Goal: Task Accomplishment & Management: Manage account settings

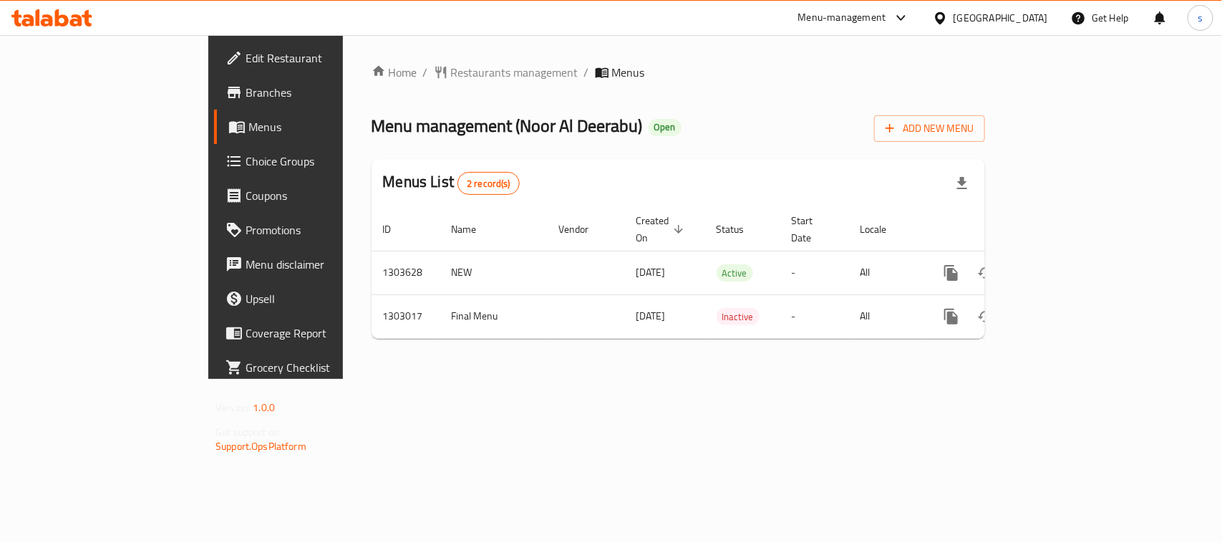
click at [1035, 21] on div "Oman" at bounding box center [1001, 18] width 94 height 16
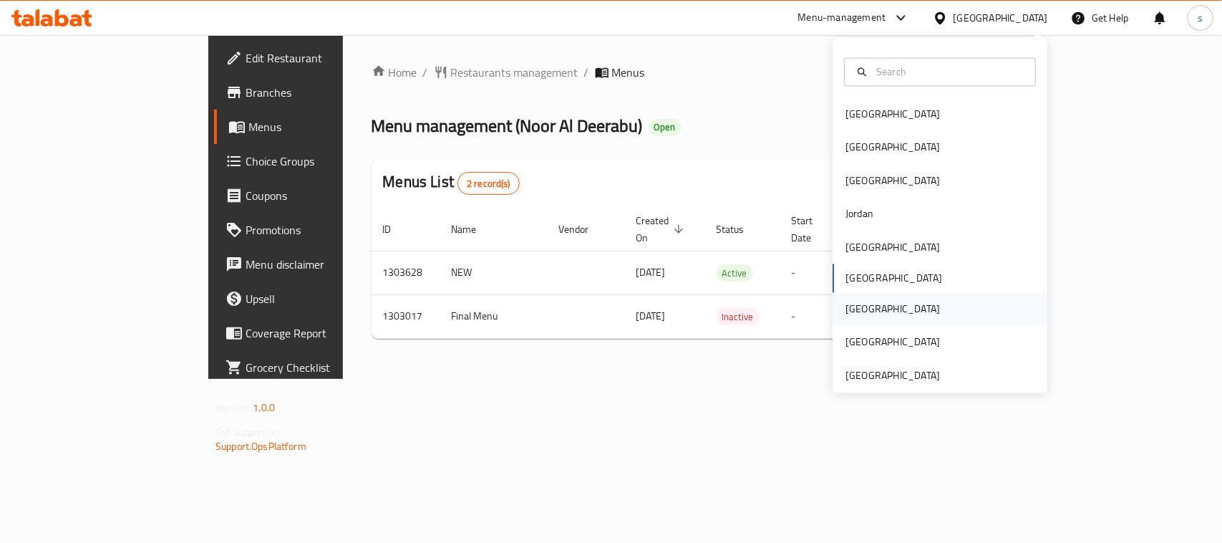
click at [845, 311] on div "Qatar" at bounding box center [892, 309] width 94 height 16
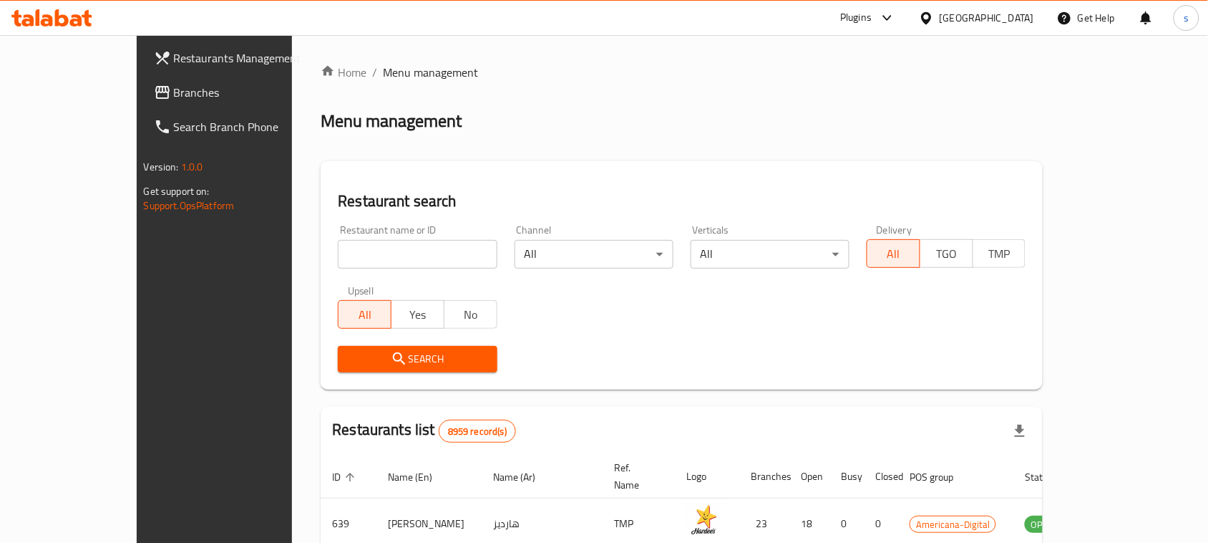
click at [174, 95] on span "Branches" at bounding box center [250, 92] width 153 height 17
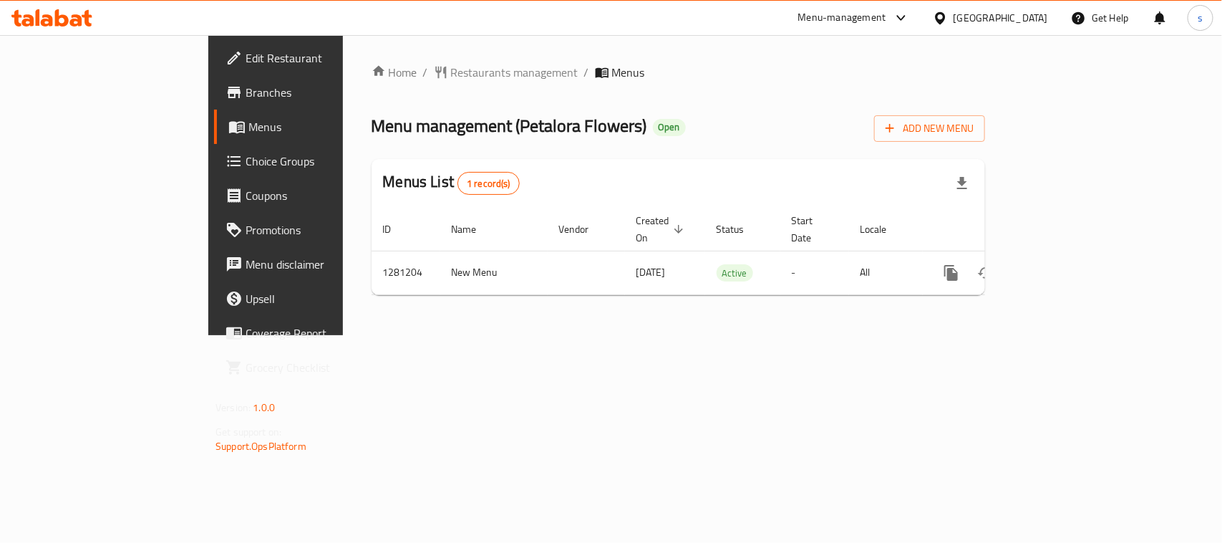
click at [905, 19] on icon at bounding box center [900, 18] width 9 height 6
click at [865, 94] on div "All Plugins Menu-management Restaurant-Management" at bounding box center [872, 94] width 215 height 95
click at [847, 122] on div "Restaurant-Management" at bounding box center [833, 125] width 112 height 16
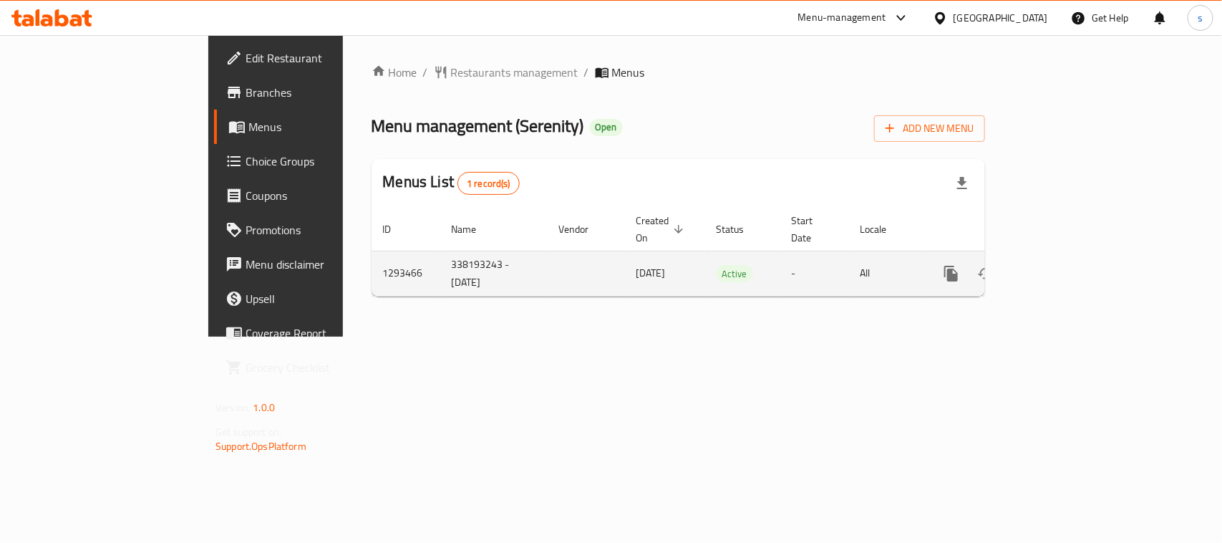
click at [1063, 265] on icon "enhanced table" at bounding box center [1054, 273] width 17 height 17
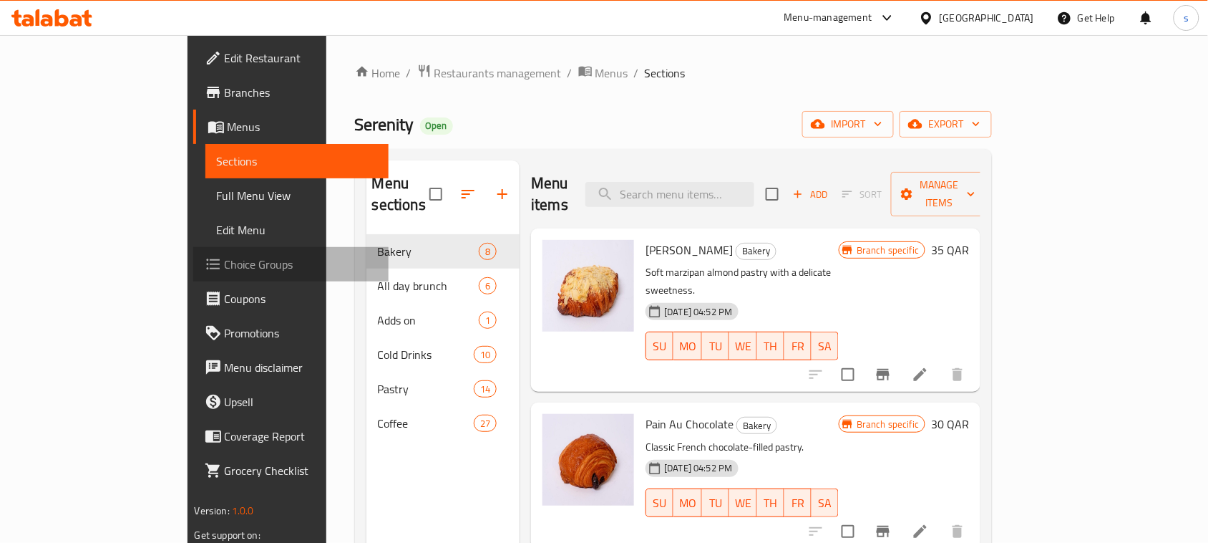
click at [225, 267] on span "Choice Groups" at bounding box center [301, 264] width 153 height 17
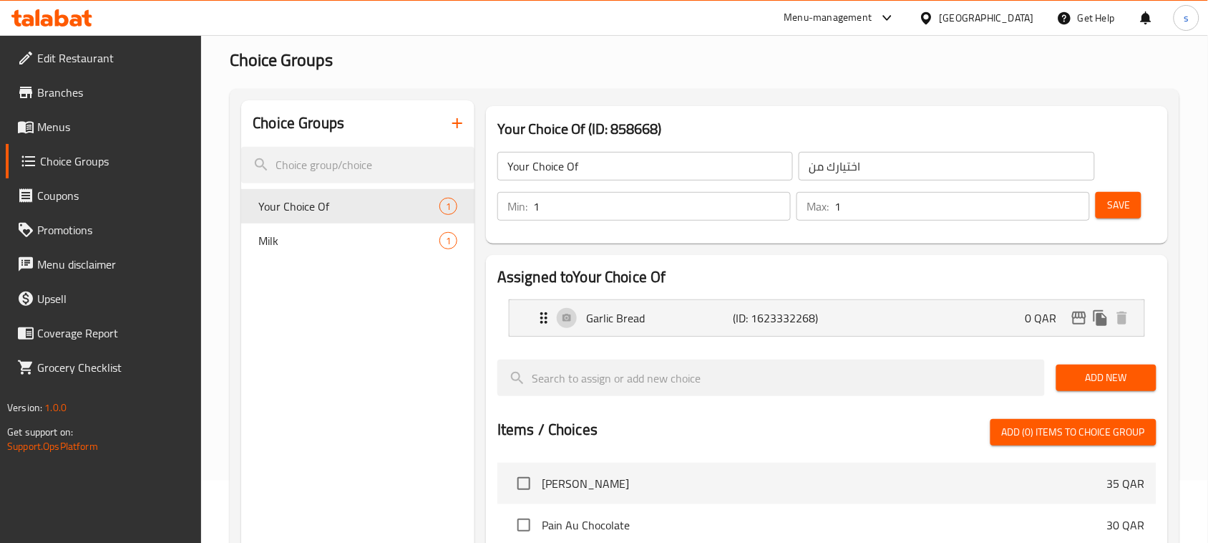
scroll to position [89, 0]
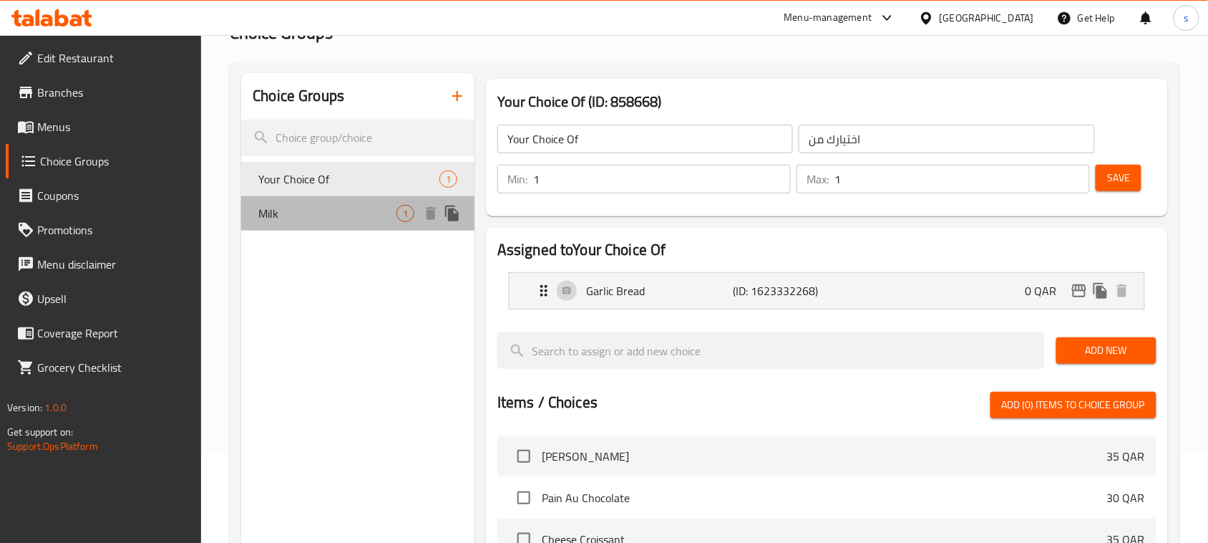
click at [267, 213] on span "Milk" at bounding box center [327, 213] width 138 height 17
type input "Milk"
type input "حليب"
type input "0"
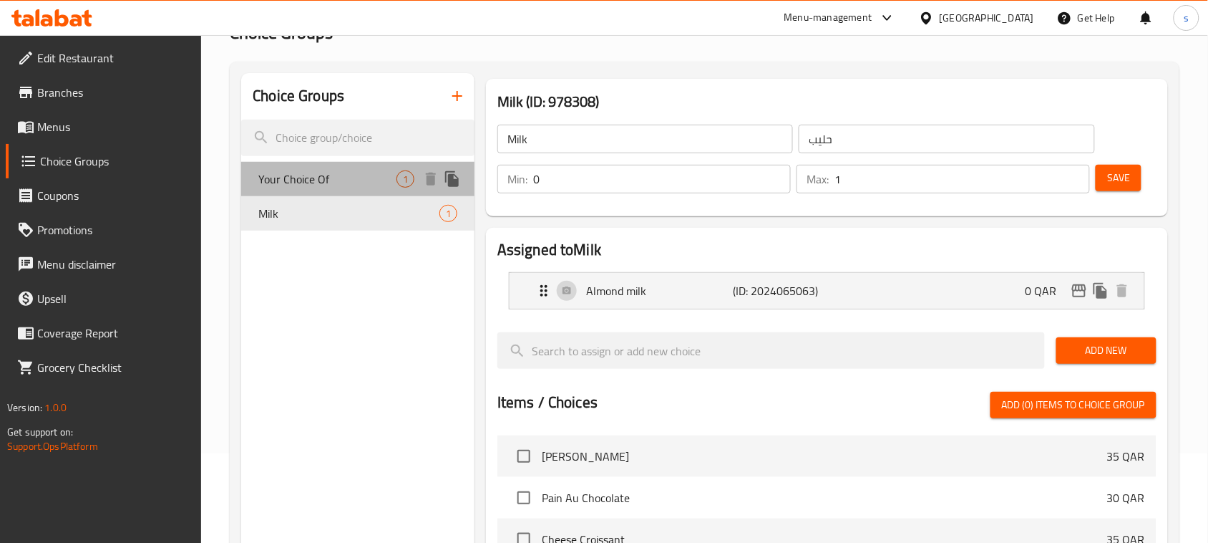
click at [314, 163] on div "Your Choice Of 1" at bounding box center [357, 179] width 233 height 34
type input "Your Choice Of"
type input "اختيارك من"
type input "1"
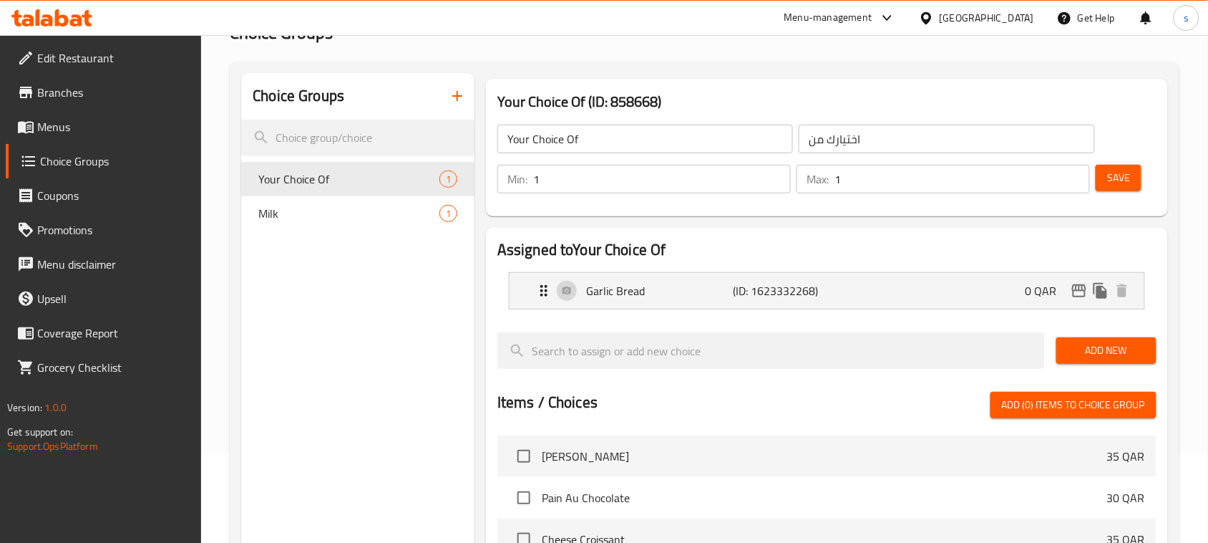
click at [934, 13] on icon at bounding box center [926, 18] width 15 height 15
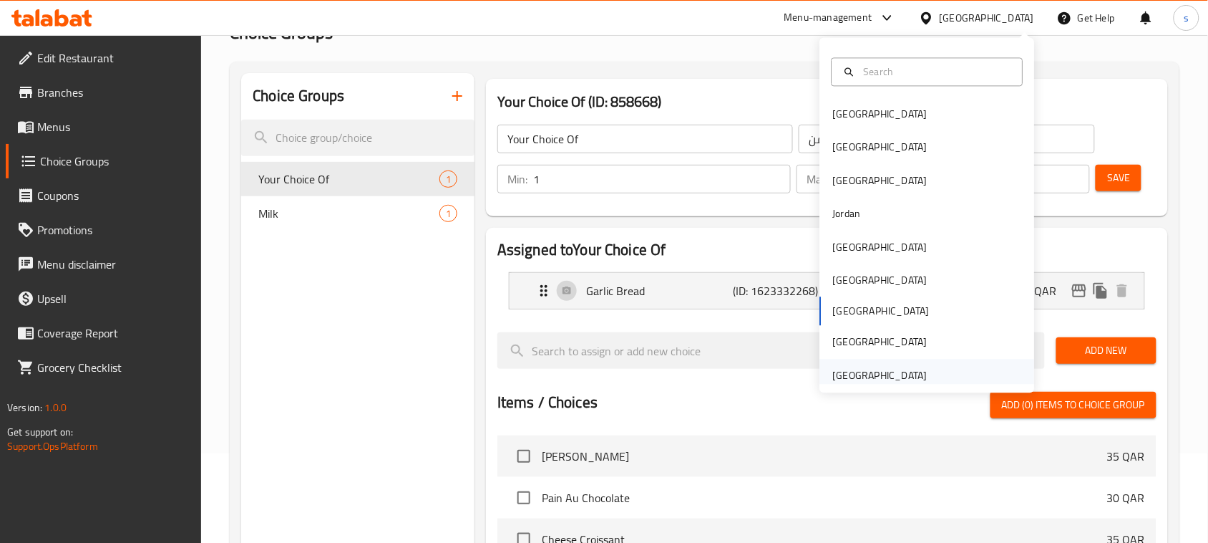
click at [873, 377] on div "[GEOGRAPHIC_DATA]" at bounding box center [880, 375] width 117 height 33
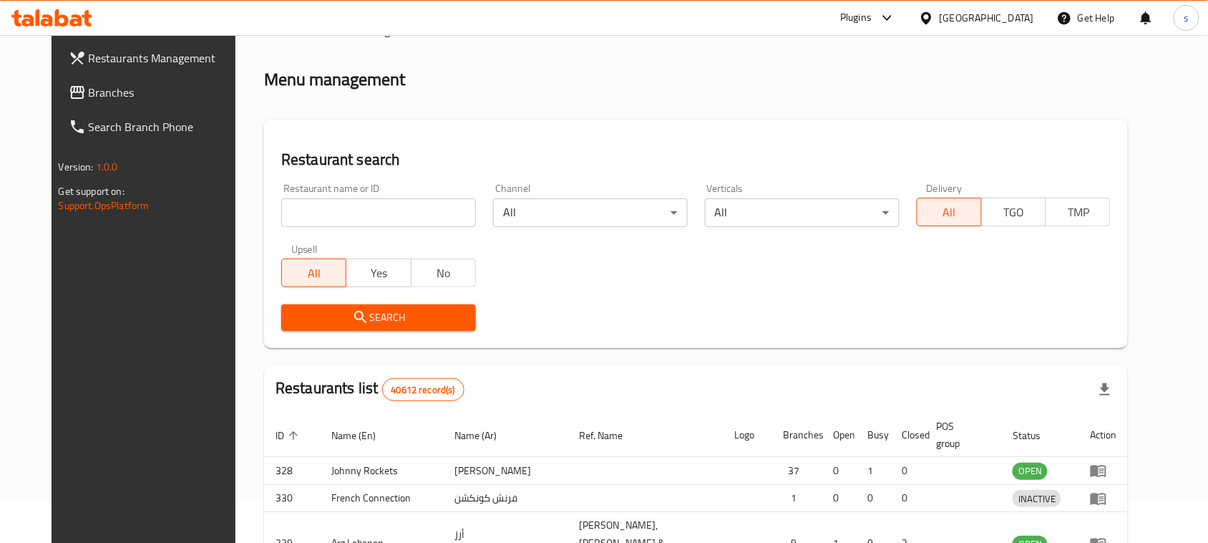
scroll to position [89, 0]
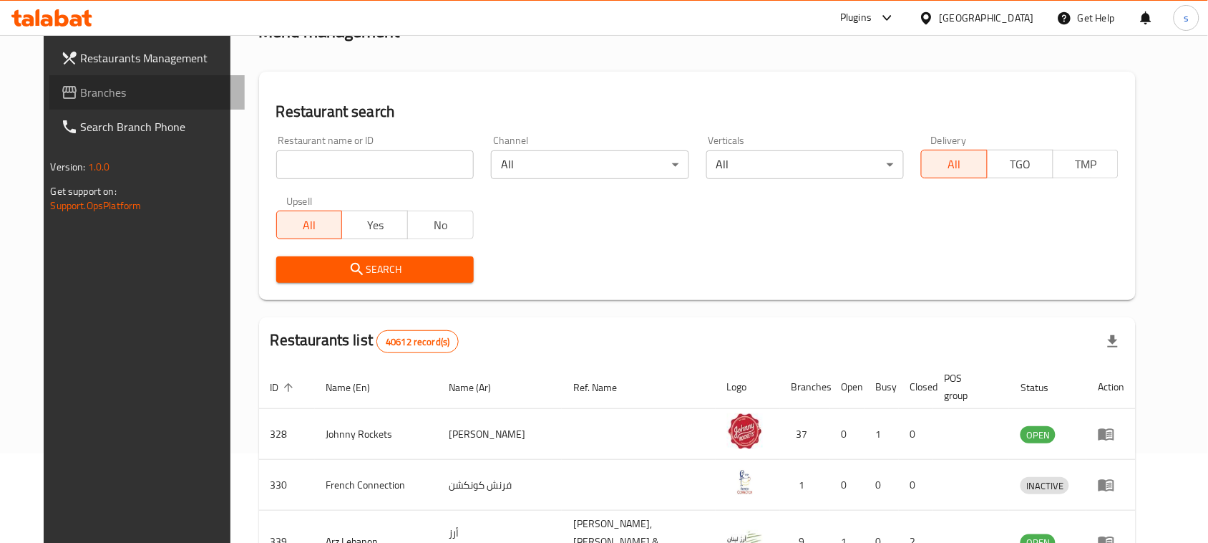
click at [81, 93] on span "Branches" at bounding box center [157, 92] width 153 height 17
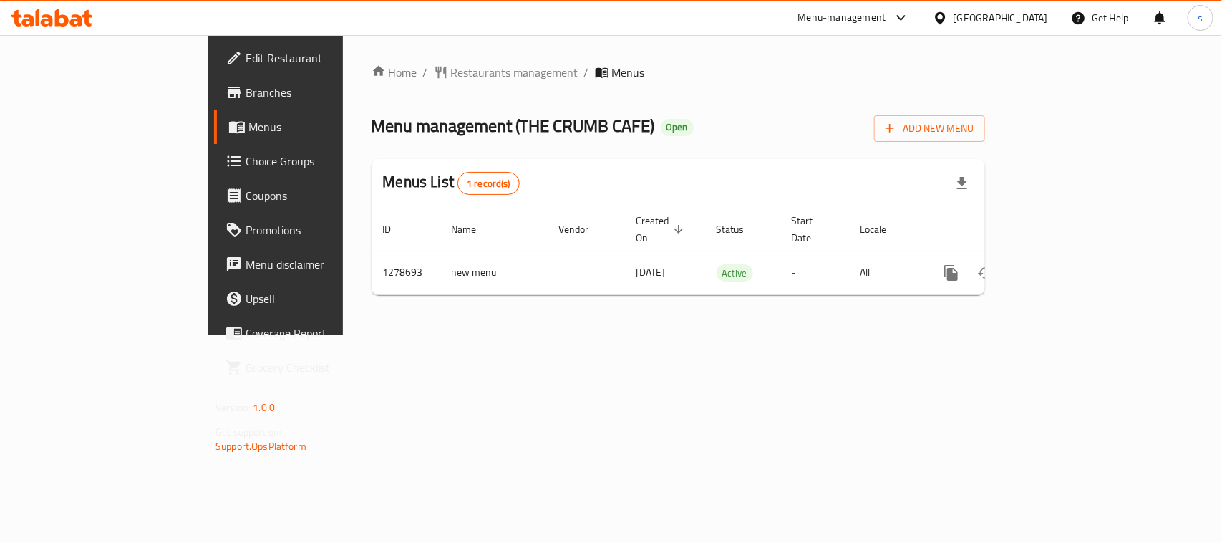
click at [987, 14] on div "[GEOGRAPHIC_DATA]" at bounding box center [1001, 18] width 94 height 16
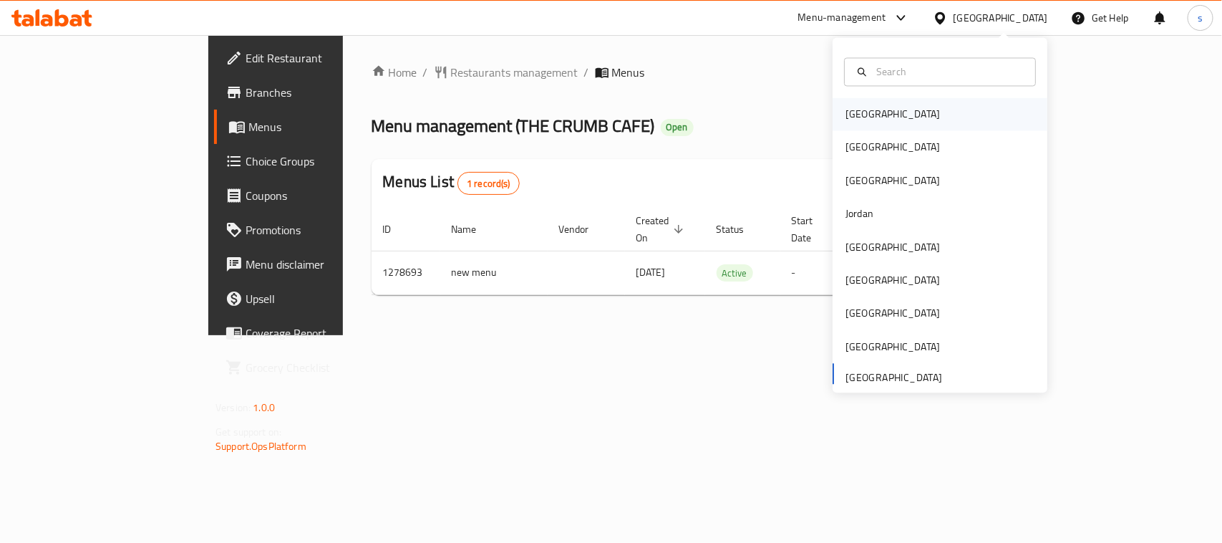
click at [849, 110] on div "[GEOGRAPHIC_DATA]" at bounding box center [892, 115] width 94 height 16
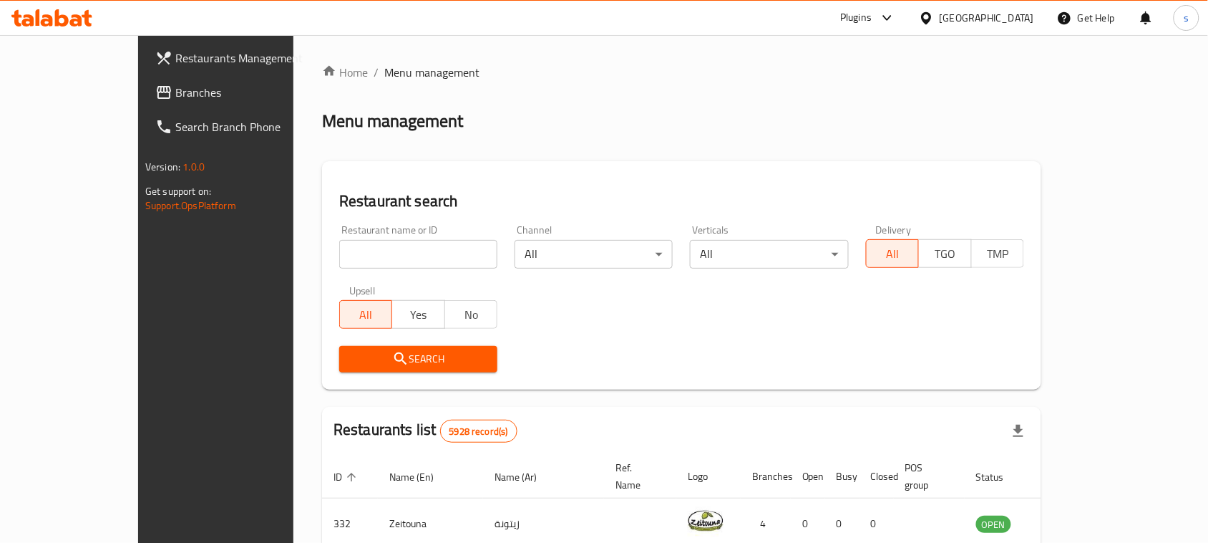
click at [138, 94] on div "Restaurants Management Branches Search Branch Phone Version: 1.0.0 Get support …" at bounding box center [604, 510] width 932 height 950
click at [175, 94] on span "Branches" at bounding box center [251, 92] width 153 height 17
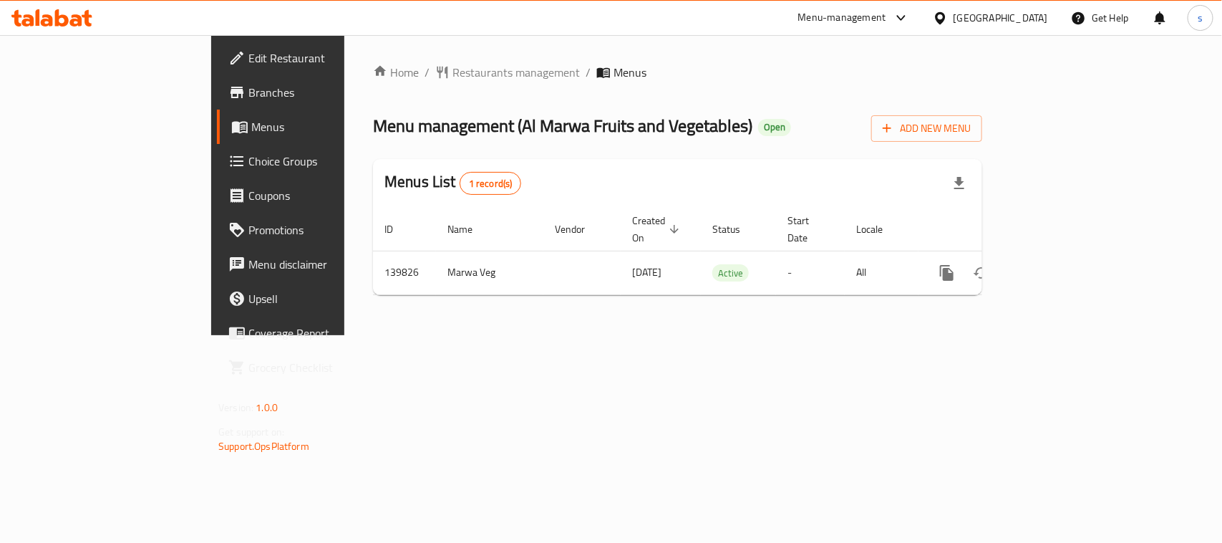
click at [948, 12] on icon at bounding box center [940, 18] width 15 height 15
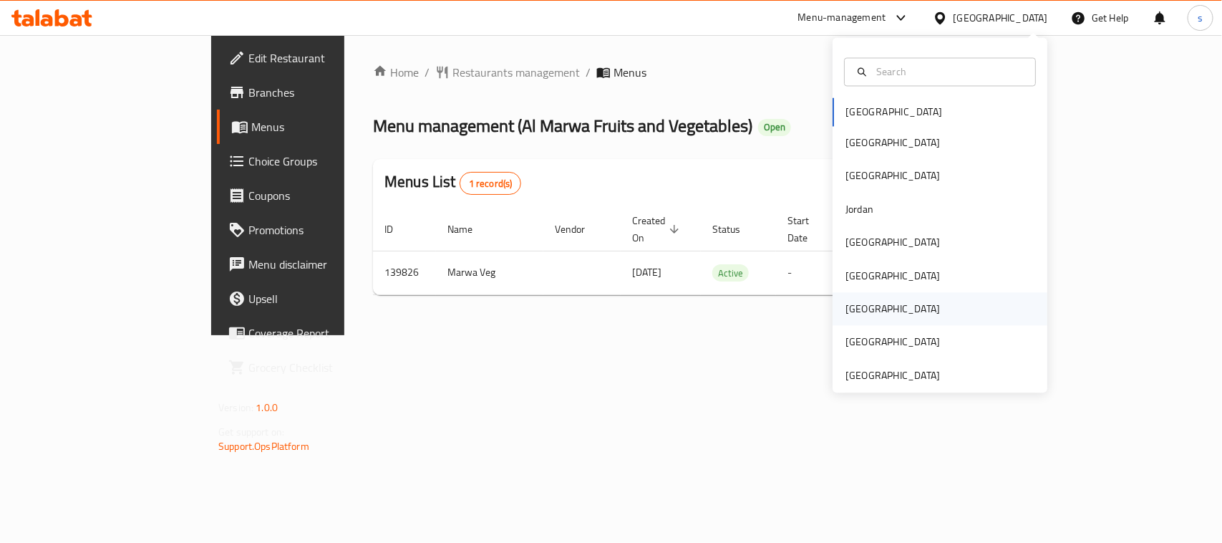
click at [845, 319] on div "Qatar" at bounding box center [892, 309] width 117 height 33
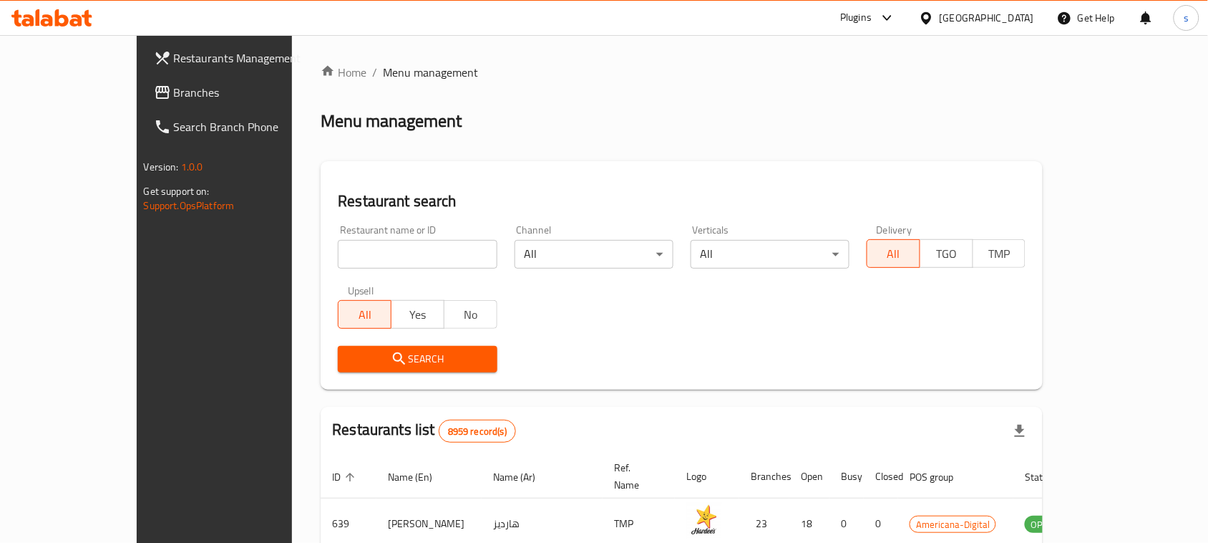
click at [157, 272] on div "Restaurants Management Branches Search Branch Phone Version: 1.0.0 Get support …" at bounding box center [238, 306] width 202 height 543
click at [174, 99] on span "Branches" at bounding box center [250, 92] width 153 height 17
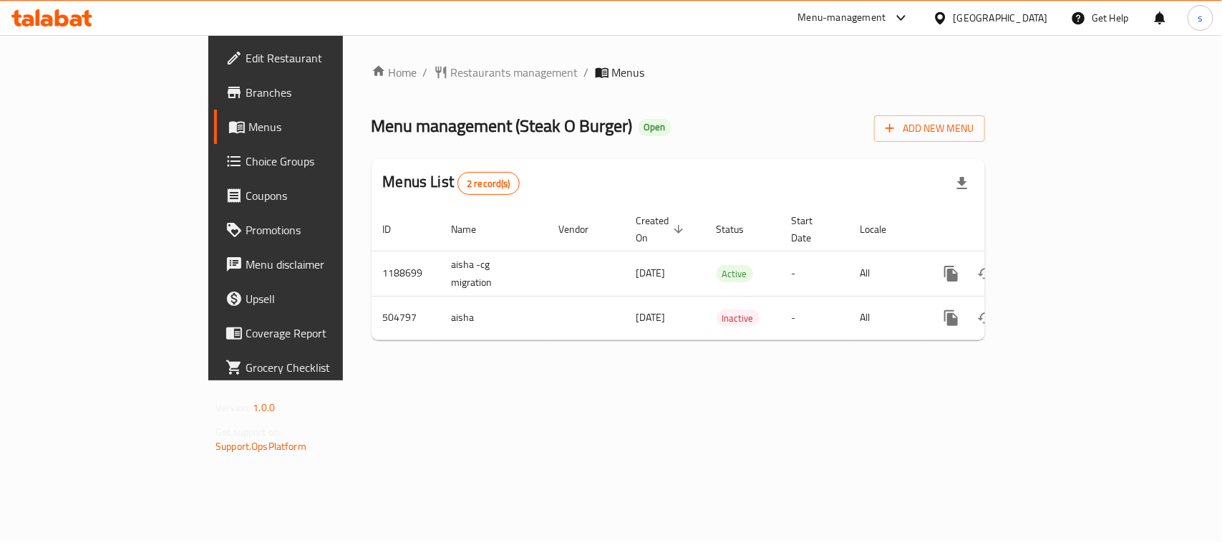
click at [948, 14] on icon at bounding box center [940, 18] width 15 height 15
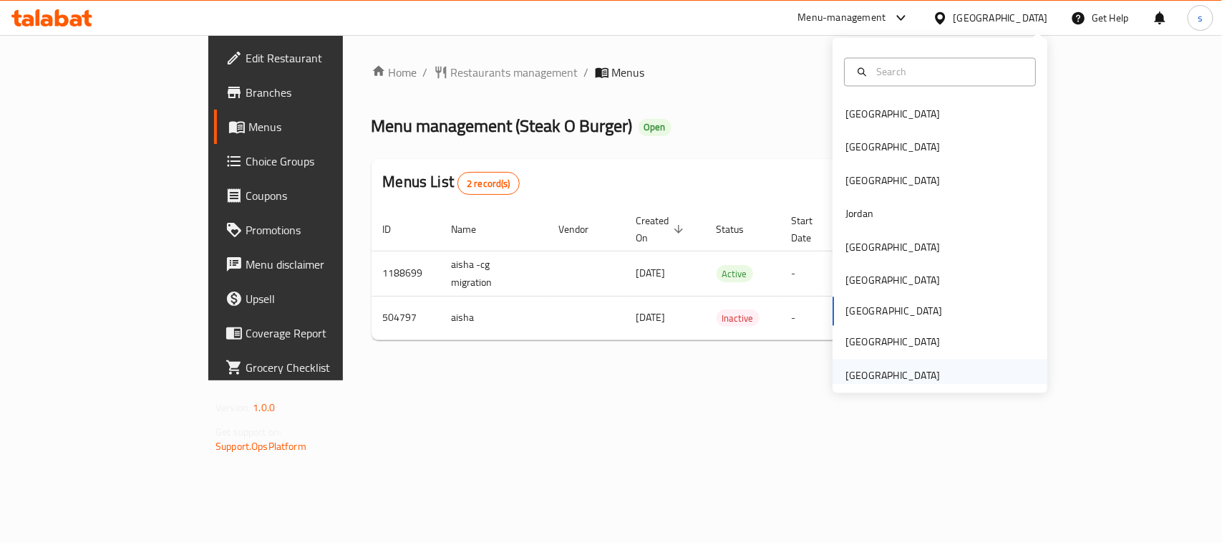
click at [864, 371] on div "[GEOGRAPHIC_DATA]" at bounding box center [892, 375] width 94 height 16
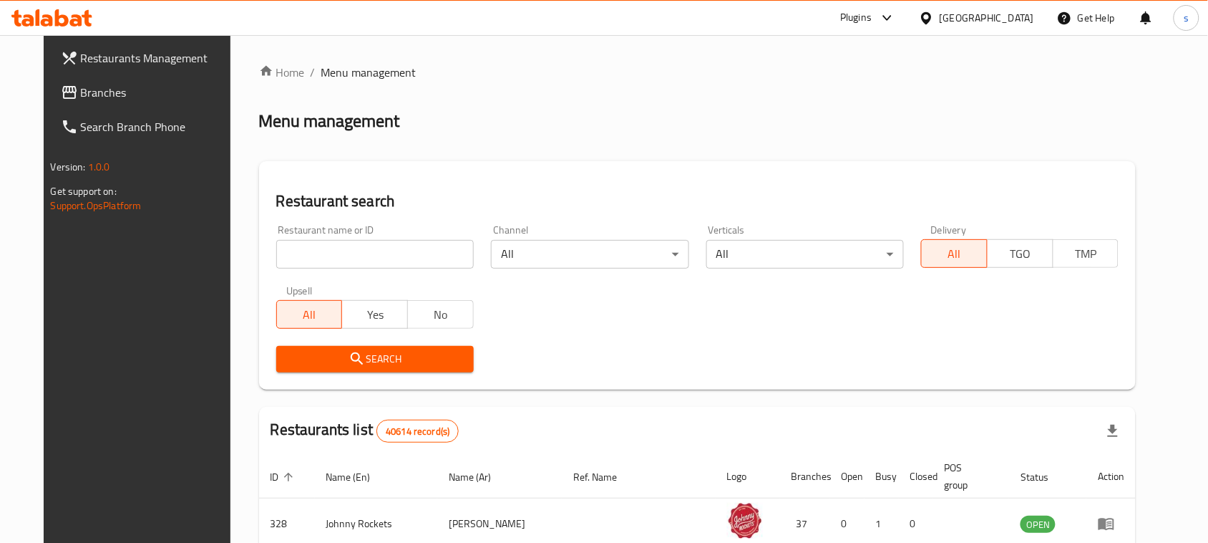
click at [172, 97] on span "Branches" at bounding box center [157, 92] width 153 height 17
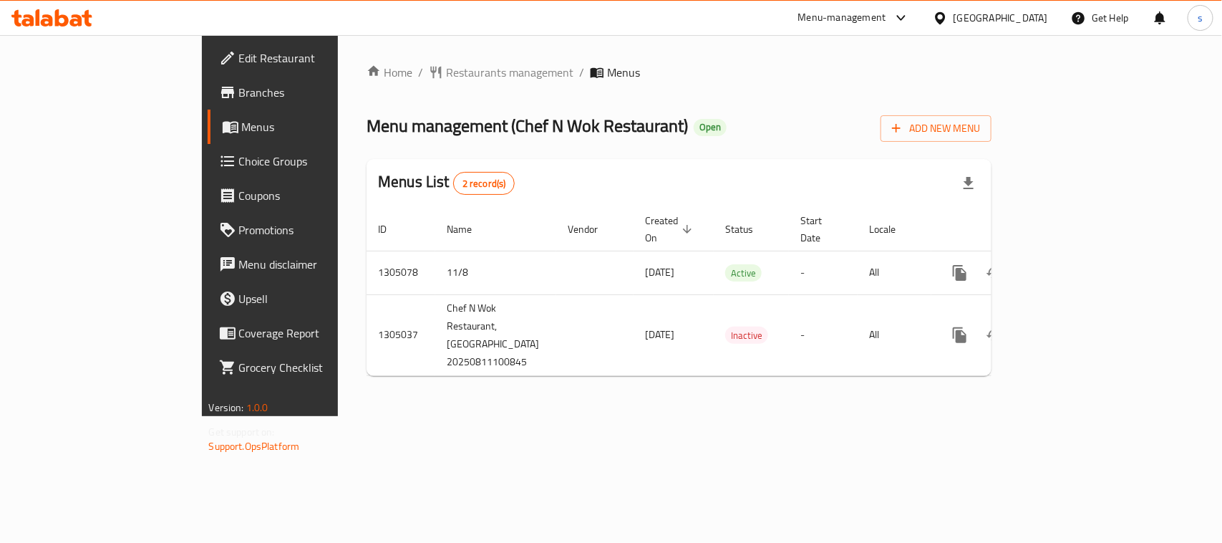
click at [907, 19] on icon at bounding box center [901, 17] width 17 height 17
click at [828, 129] on div "Restaurant-Management" at bounding box center [765, 125] width 135 height 33
